Goal: Information Seeking & Learning: Learn about a topic

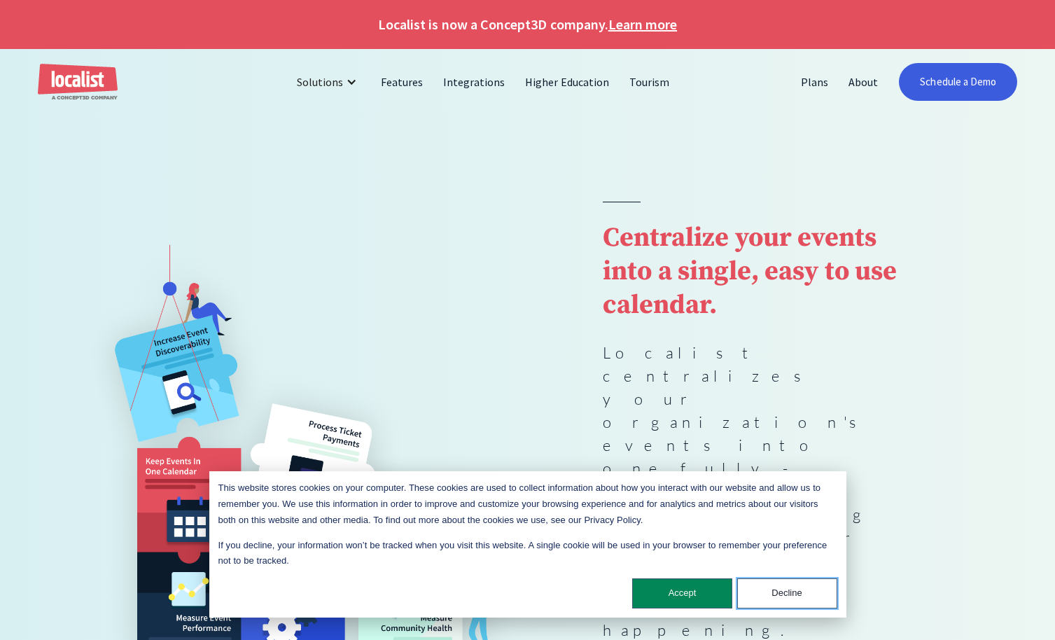
click at [793, 595] on button "Decline" at bounding box center [787, 593] width 100 height 30
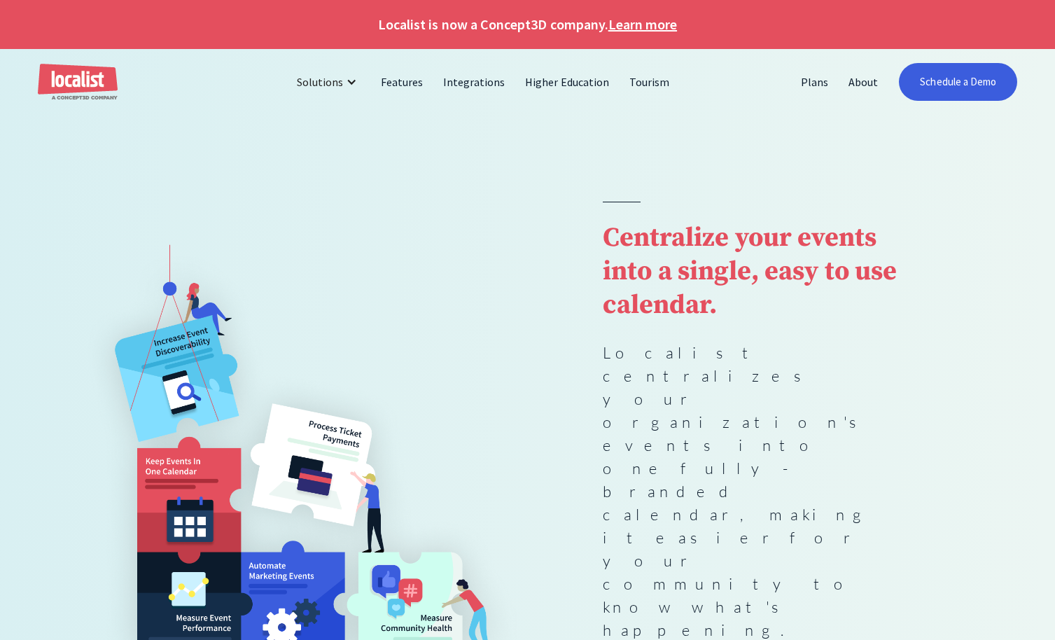
click at [898, 518] on div "Centralize your events into a single, easy to use calendar. Localist centralize…" at bounding box center [754, 469] width 302 height 535
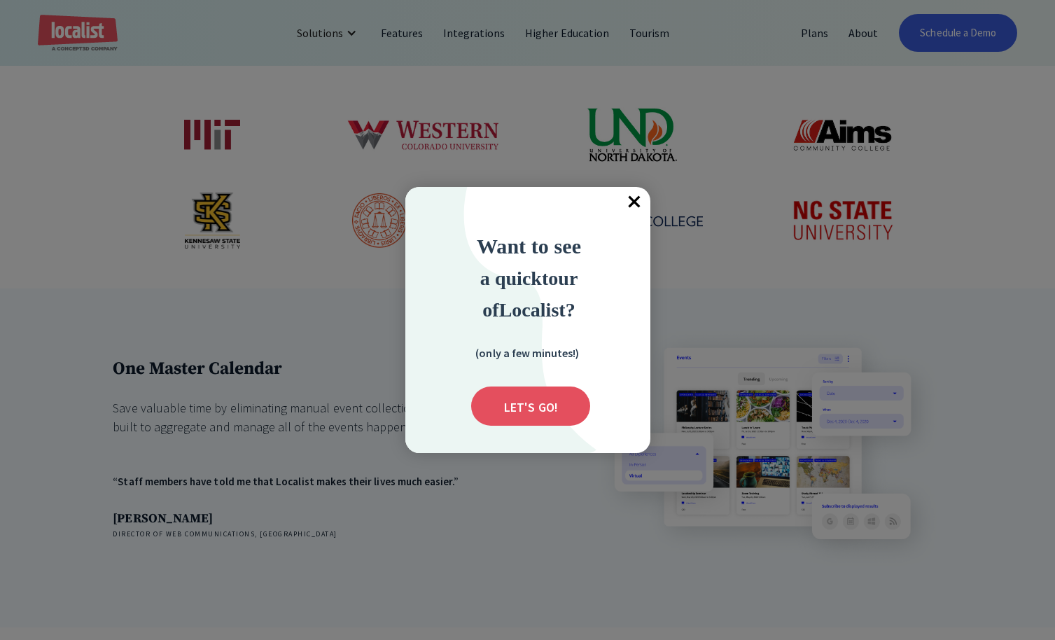
scroll to position [814, 0]
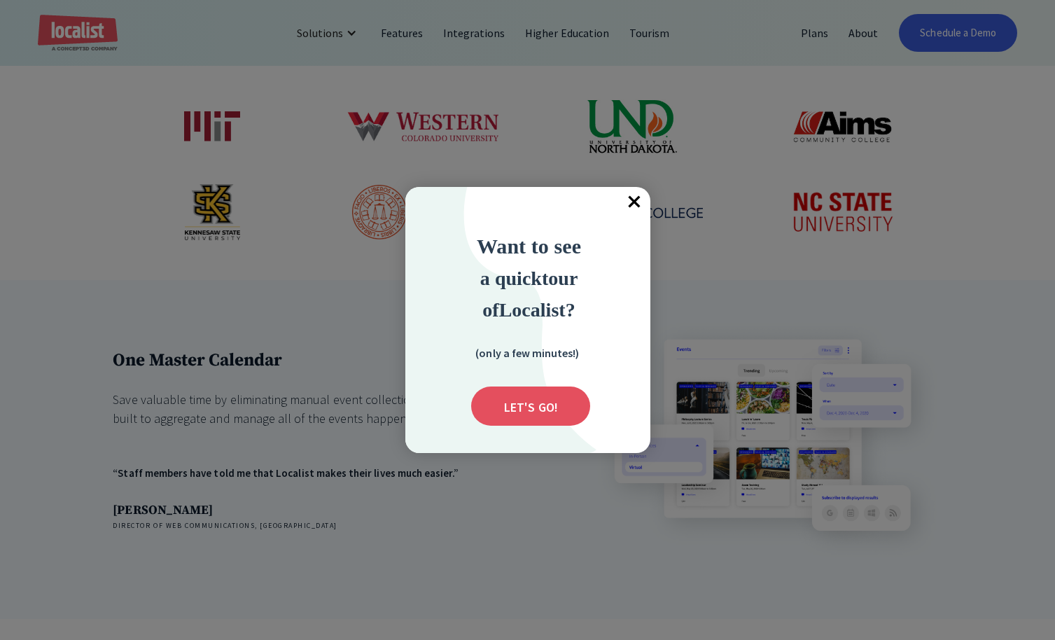
click at [639, 197] on span "×" at bounding box center [635, 202] width 31 height 31
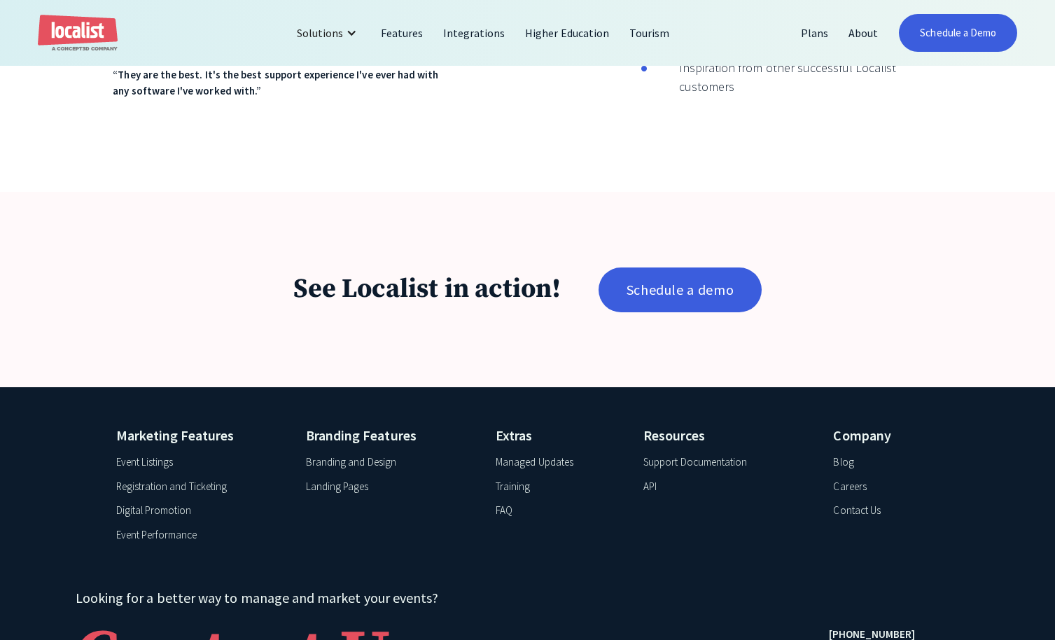
scroll to position [2308, 0]
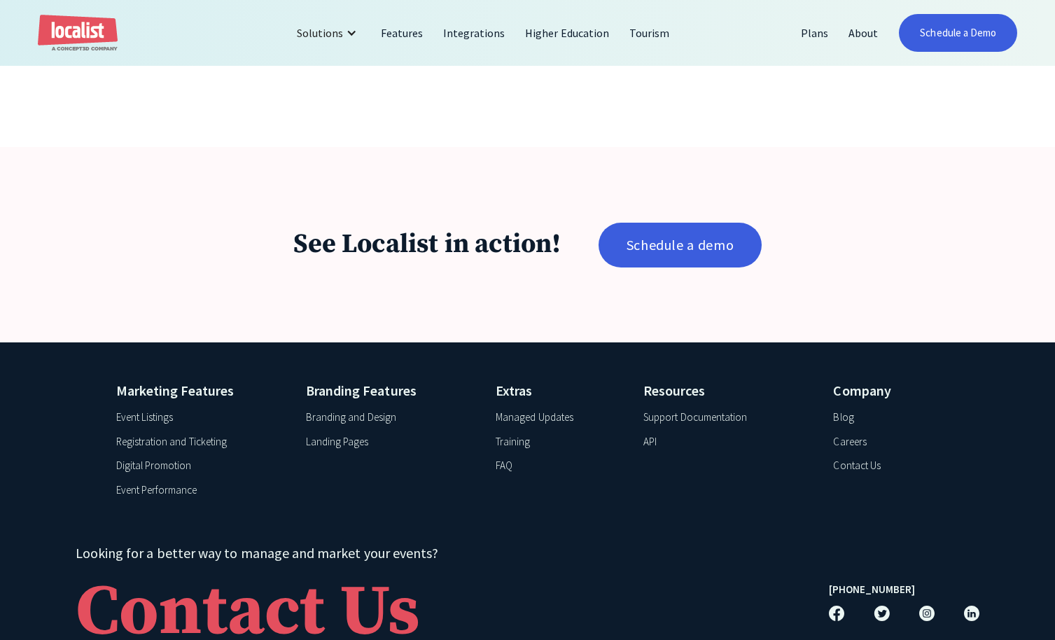
click at [646, 434] on div "API" at bounding box center [649, 442] width 13 height 16
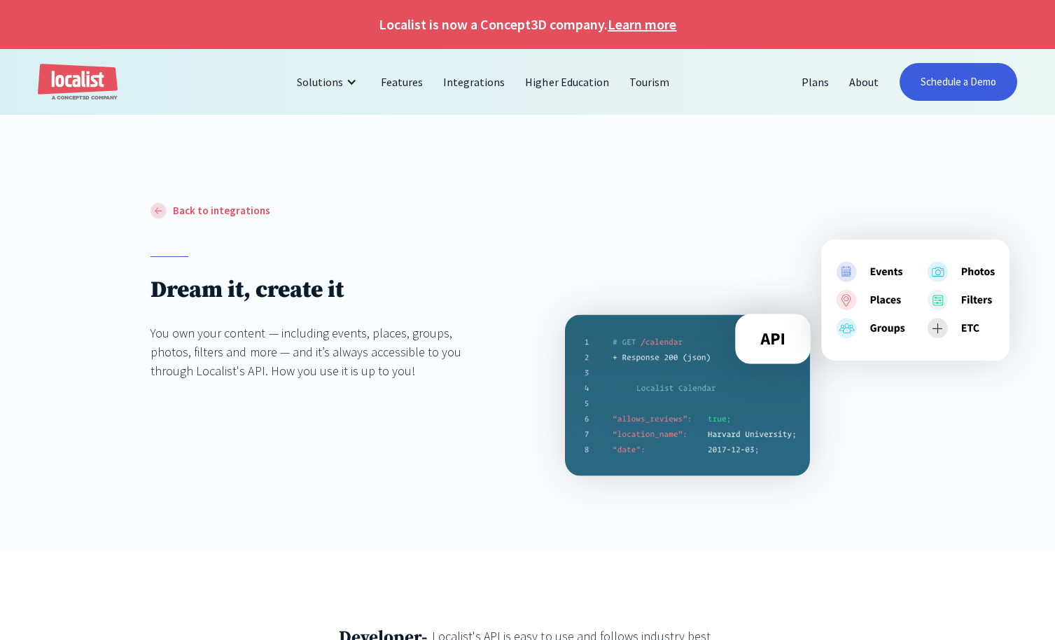
click at [392, 470] on div "Back to integrations Dream it, create it You own your content — including event…" at bounding box center [528, 339] width 754 height 274
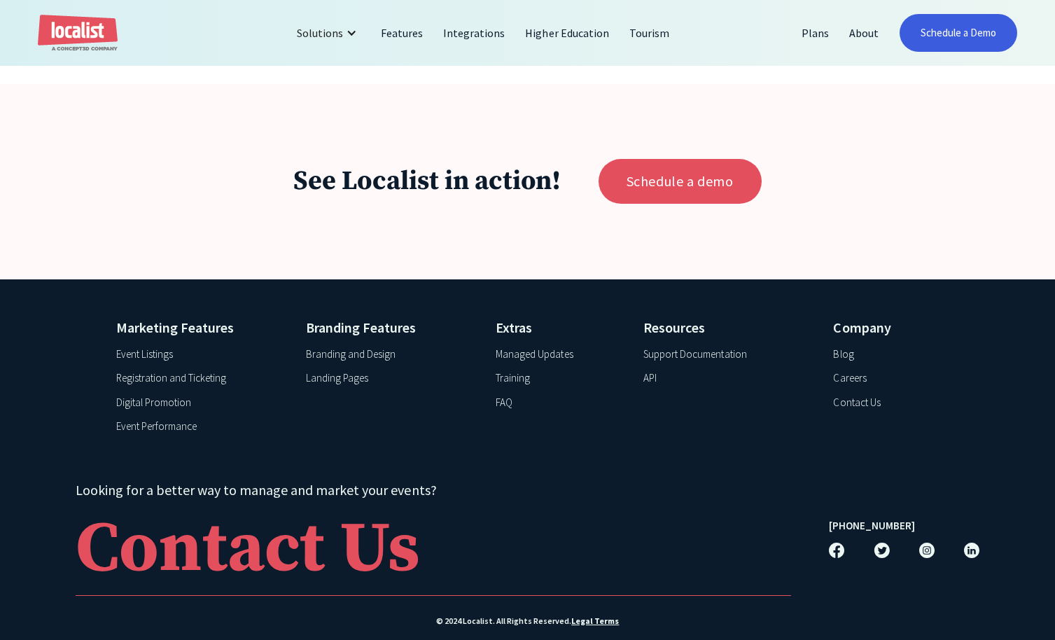
scroll to position [2102, 0]
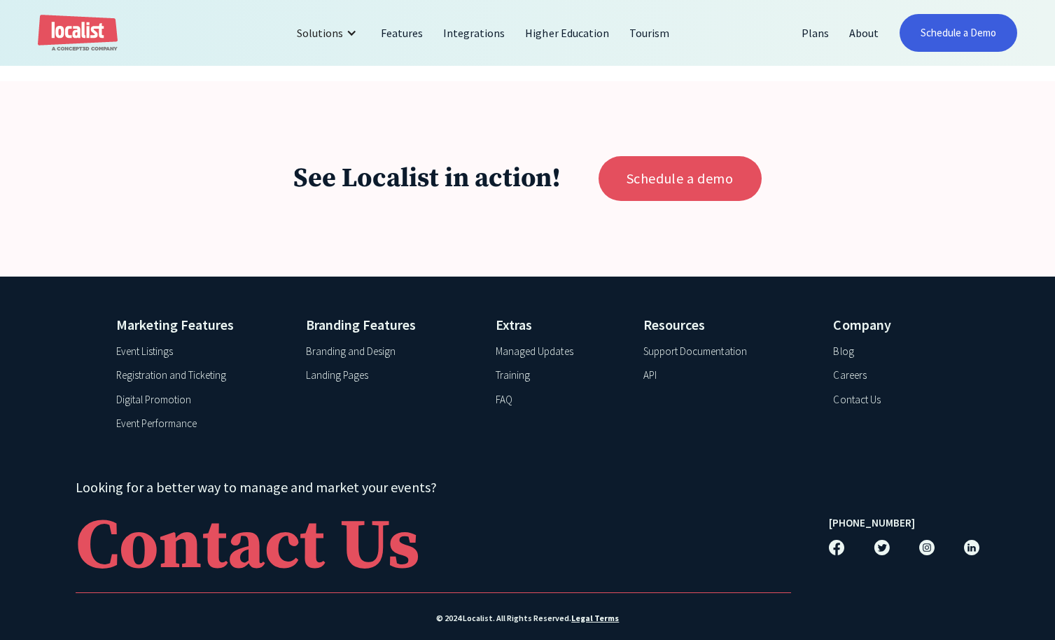
click at [510, 392] on div "FAQ" at bounding box center [504, 400] width 17 height 16
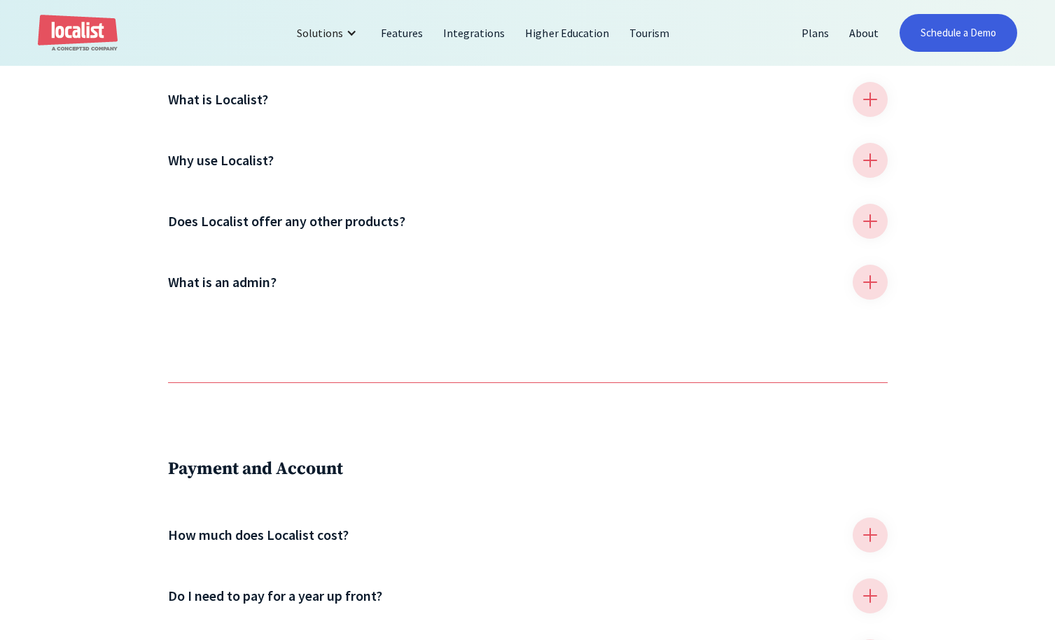
scroll to position [634, 0]
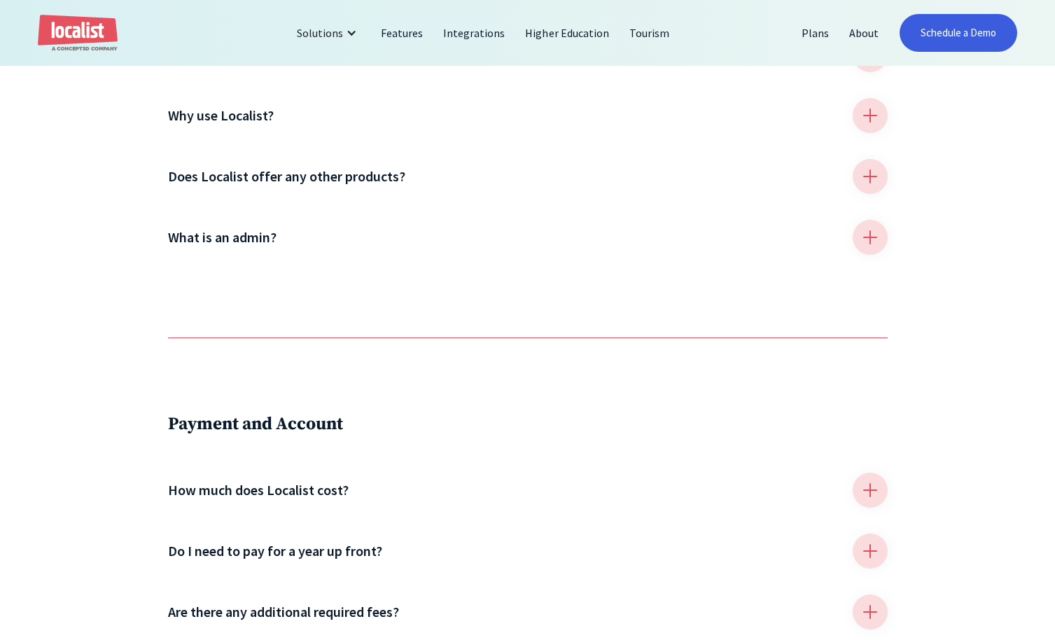
click at [871, 117] on div at bounding box center [870, 115] width 35 height 35
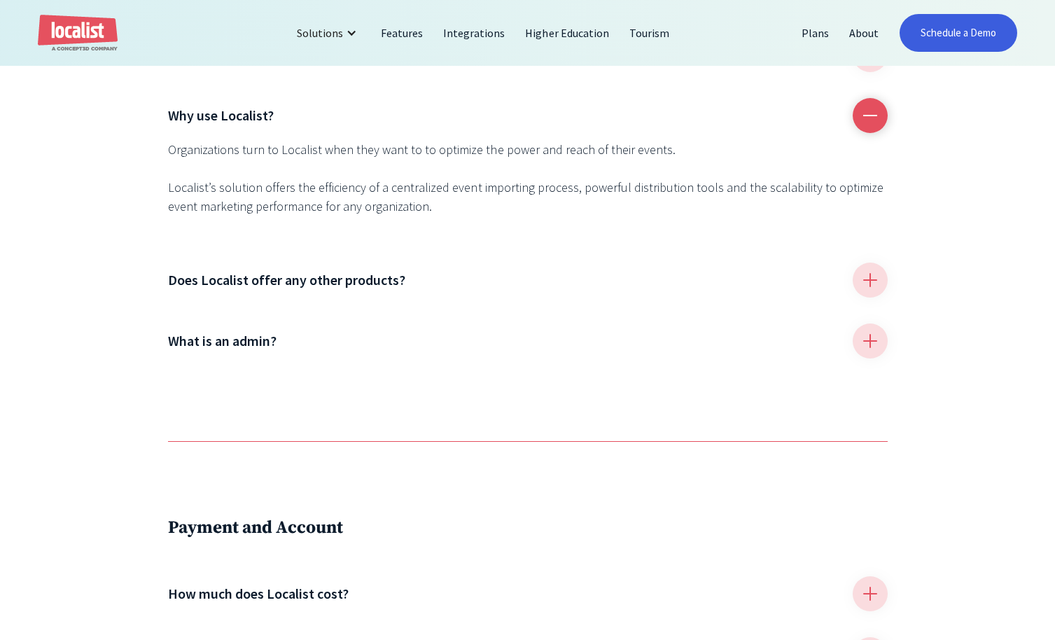
click at [868, 284] on div at bounding box center [870, 280] width 35 height 35
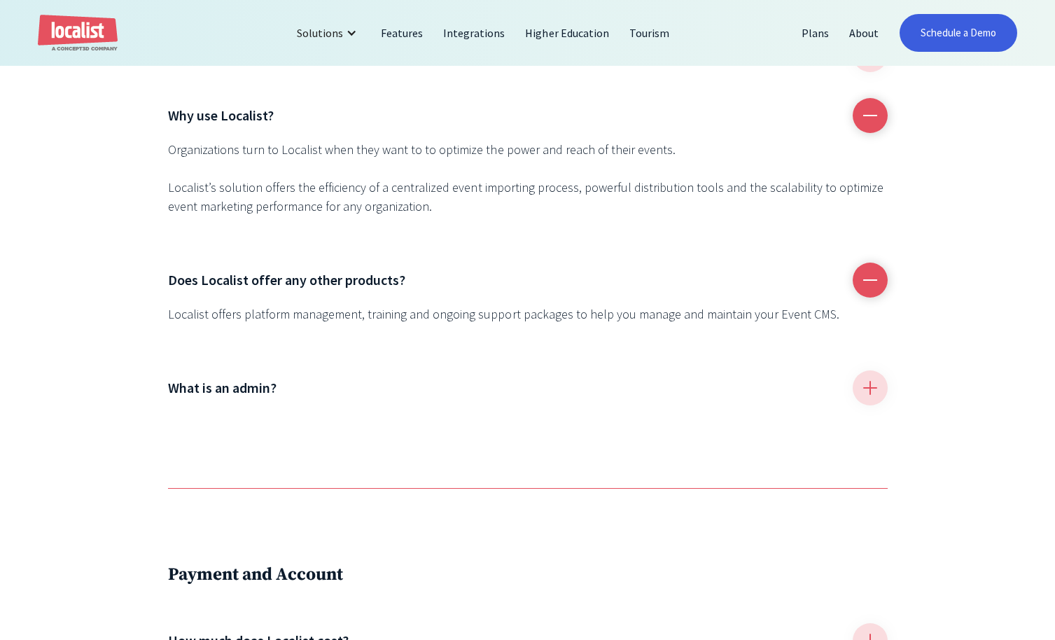
click at [868, 393] on div at bounding box center [870, 387] width 35 height 35
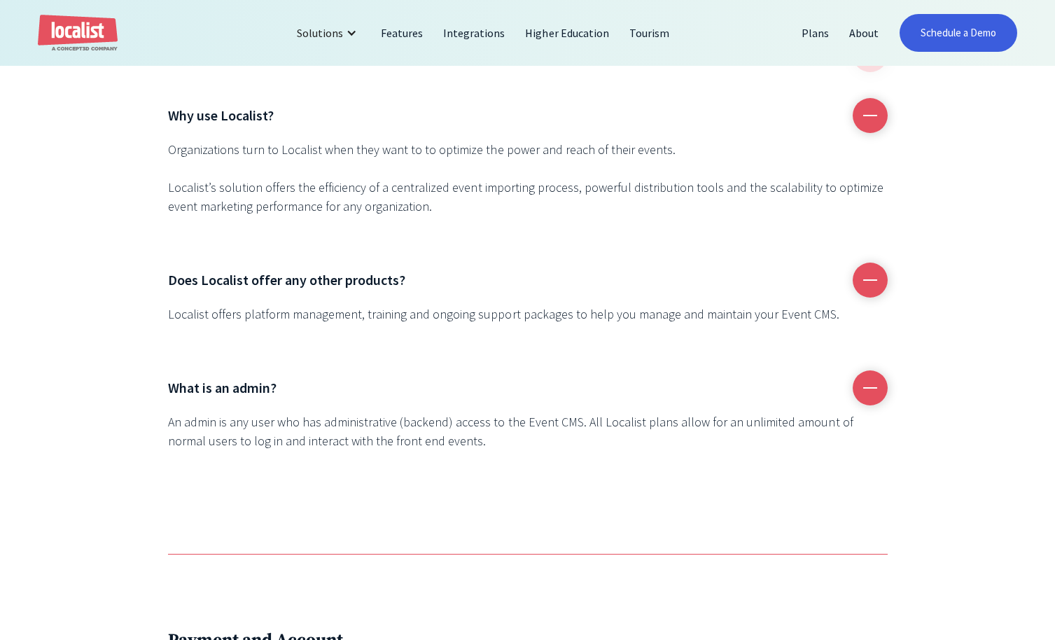
click at [939, 396] on div "About Localist What is Localist? Localist is an event technology company. Local…" at bounding box center [527, 229] width 1055 height 652
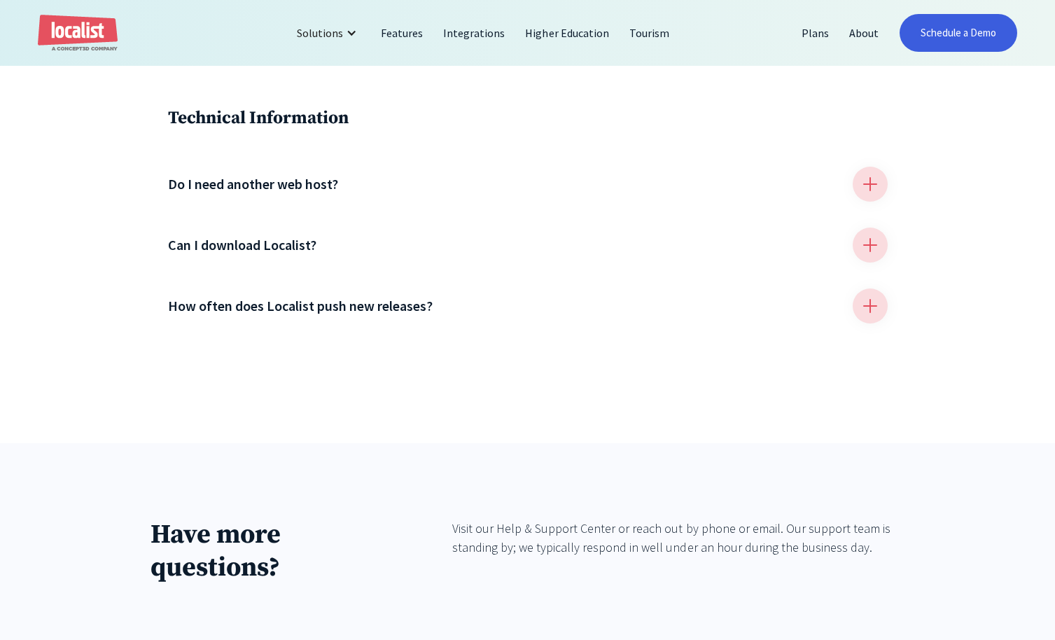
scroll to position [1674, 0]
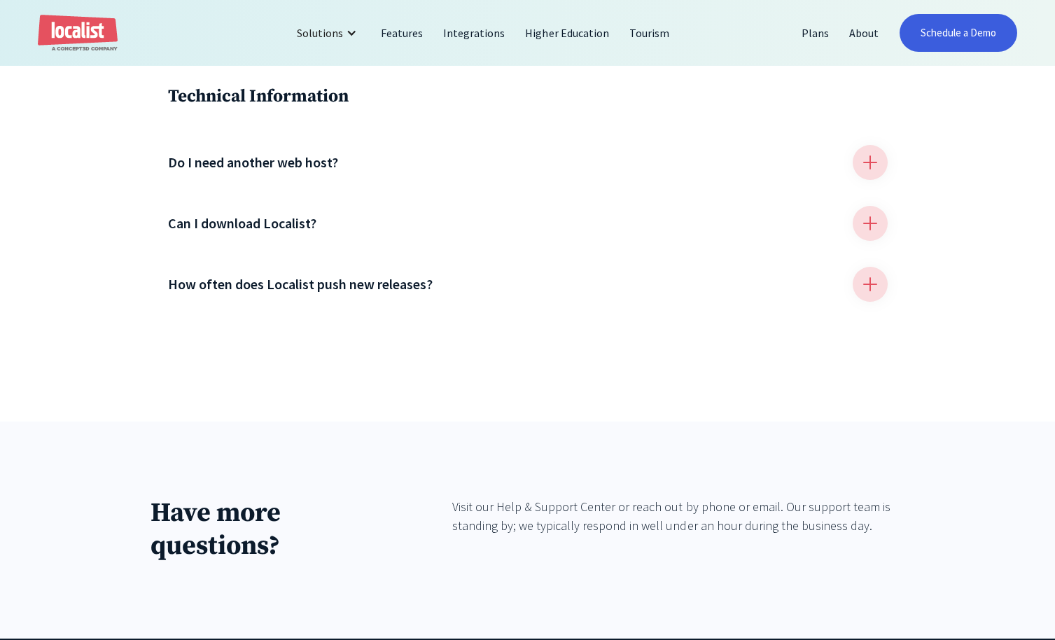
click at [865, 165] on div at bounding box center [870, 162] width 35 height 35
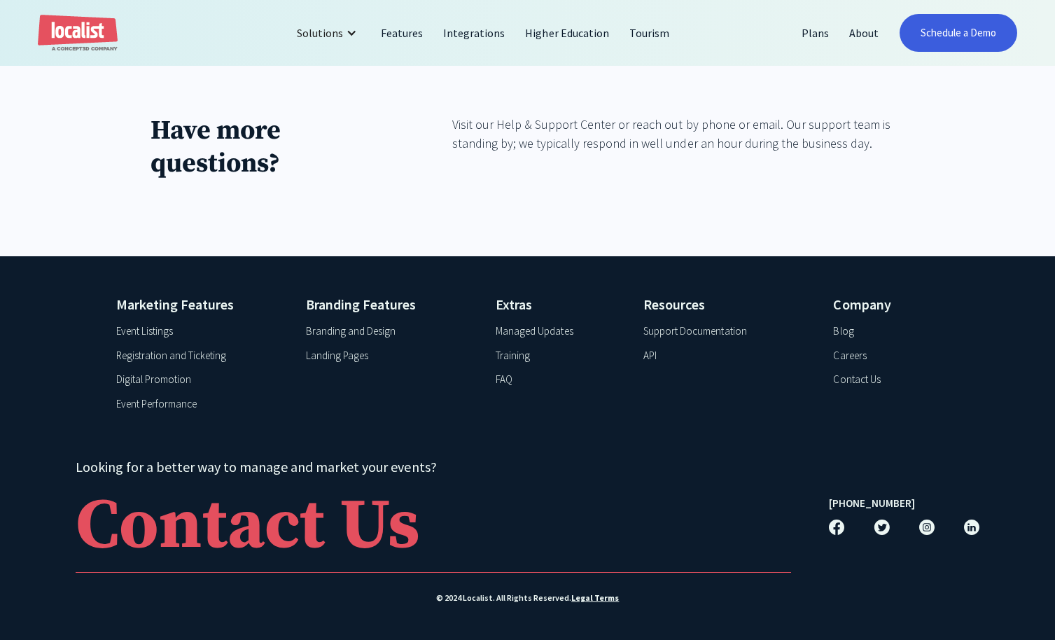
scroll to position [2103, 0]
